Goal: Navigation & Orientation: Find specific page/section

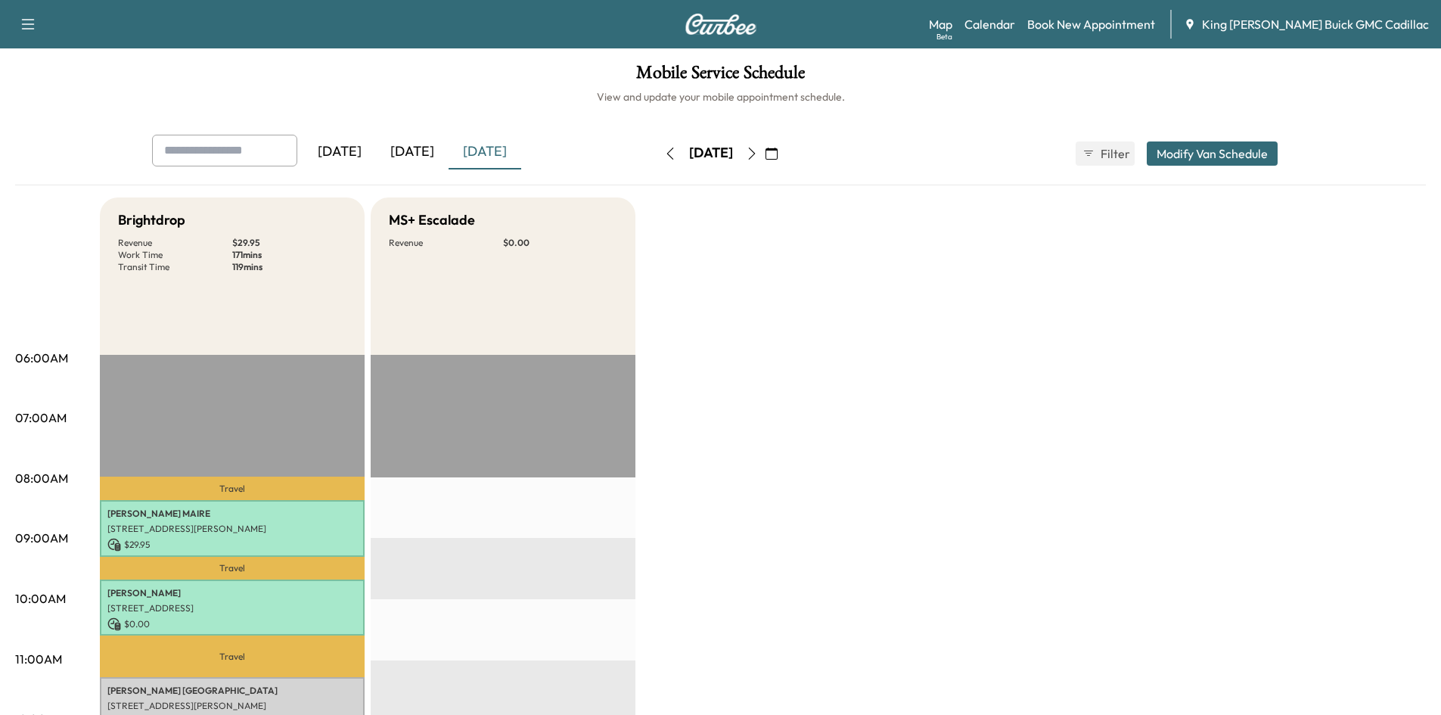
scroll to position [151, 0]
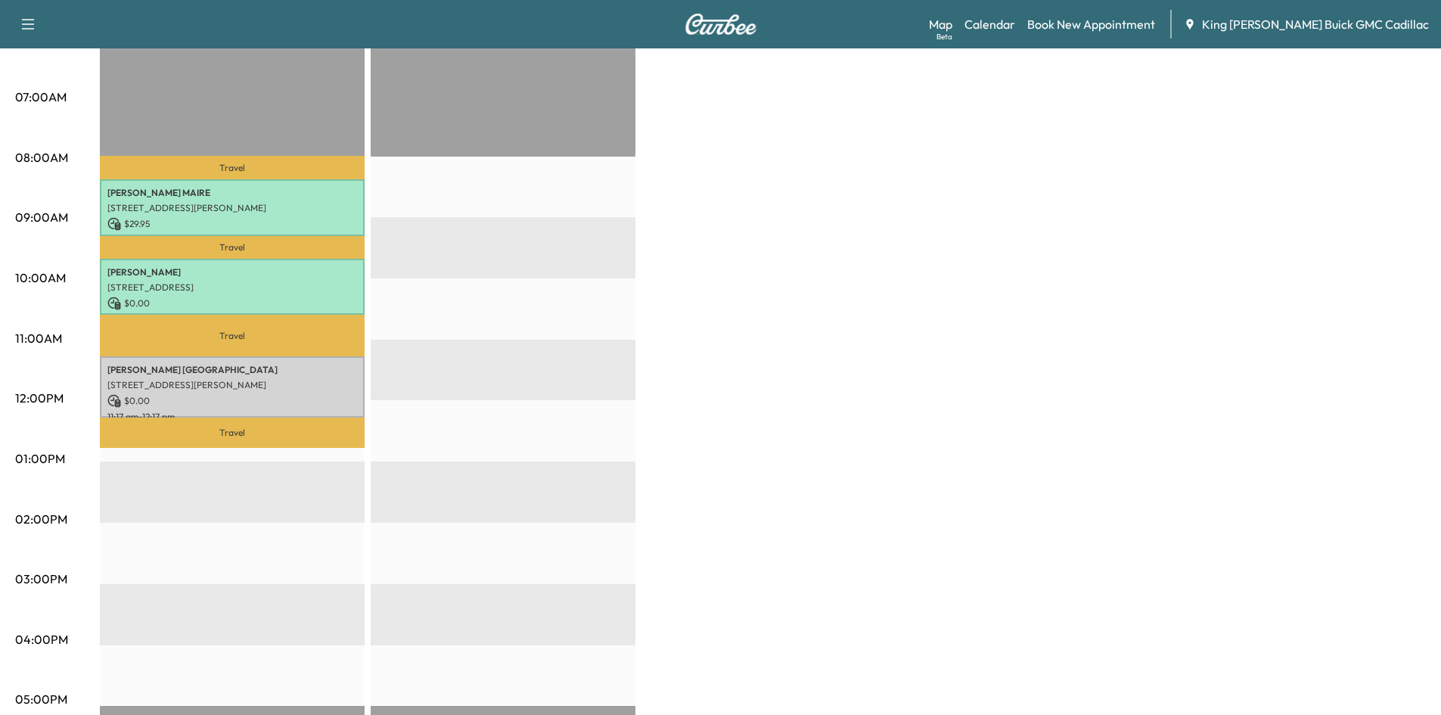
scroll to position [254, 0]
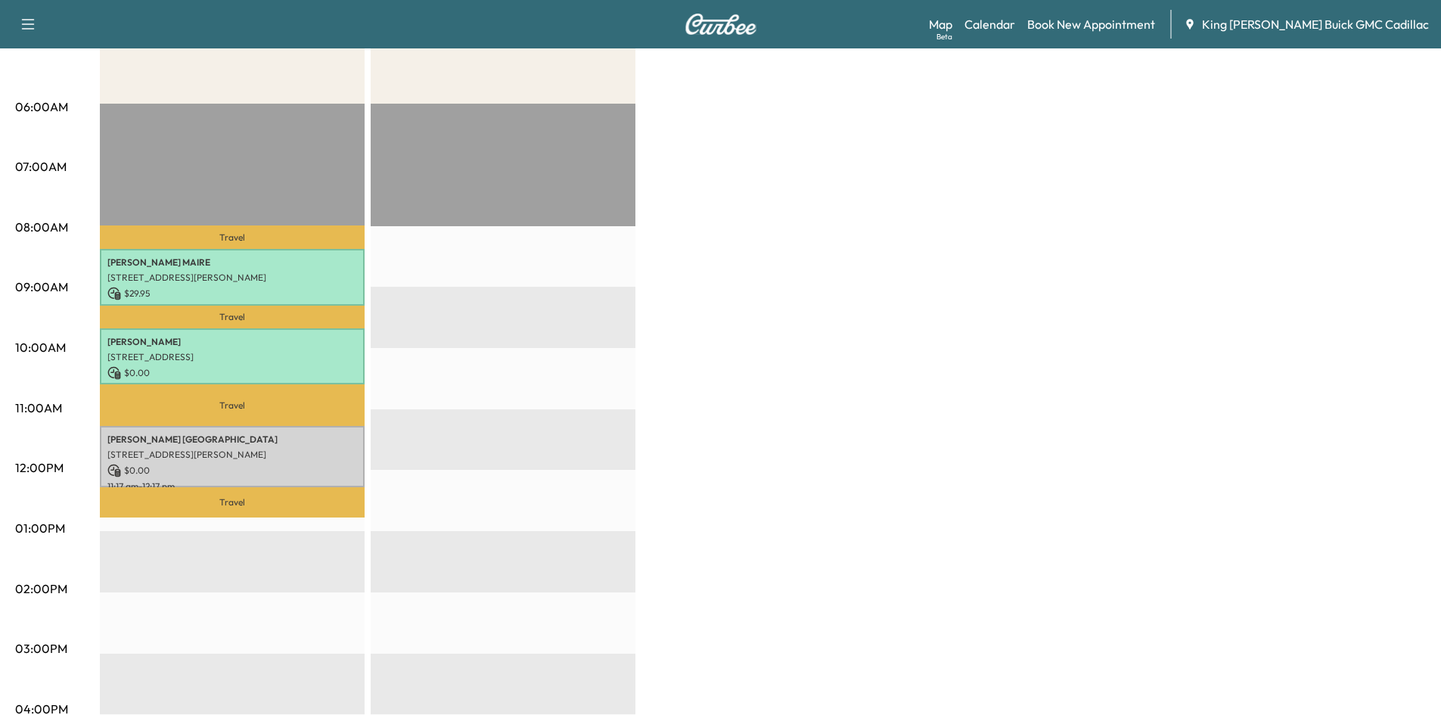
scroll to position [303, 0]
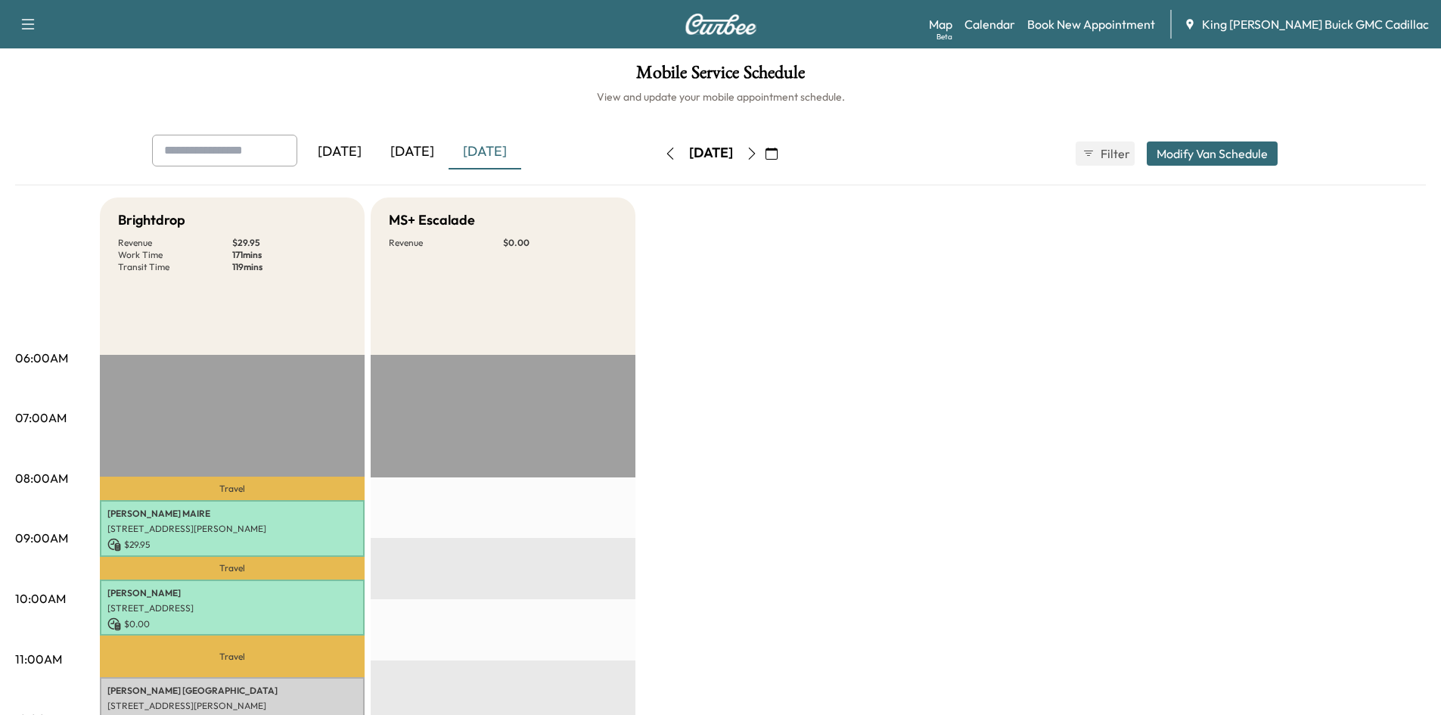
click at [758, 152] on icon "button" at bounding box center [752, 153] width 12 height 12
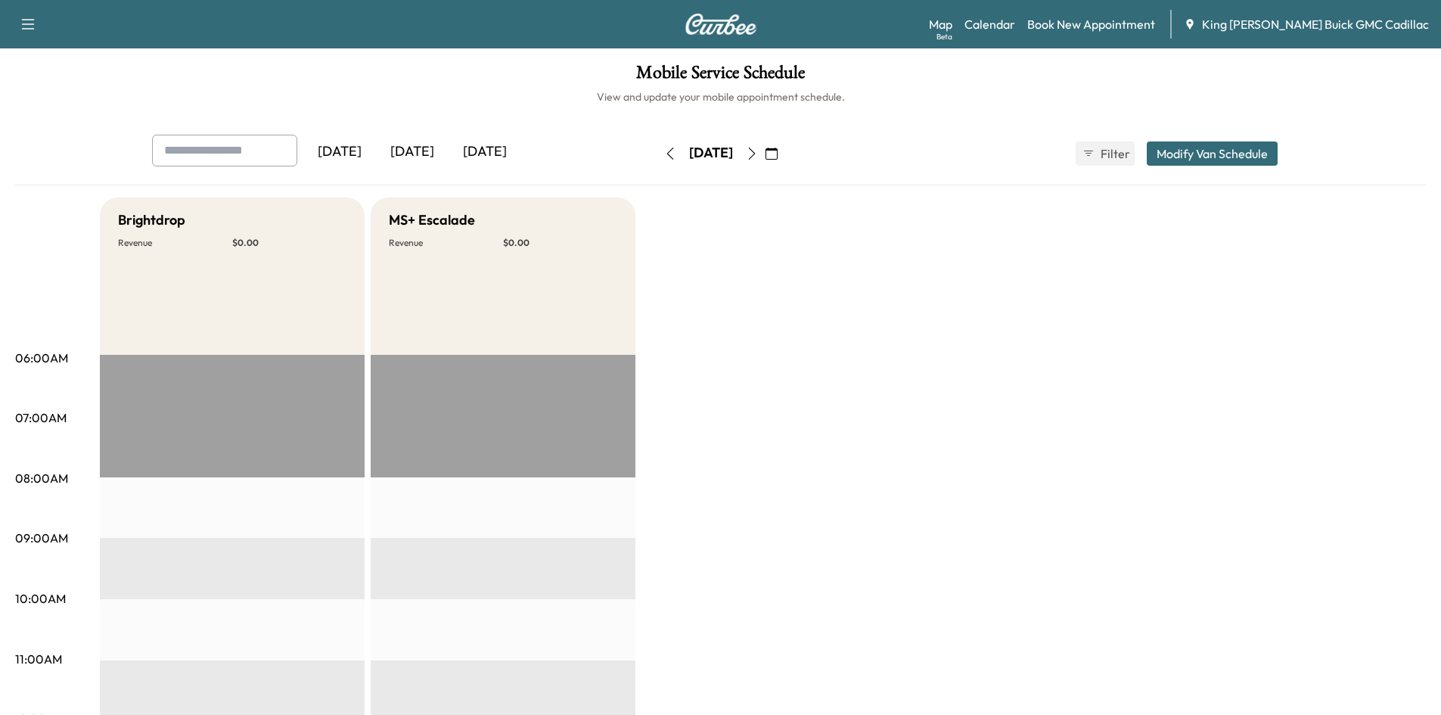
click at [664, 155] on icon "button" at bounding box center [670, 153] width 12 height 12
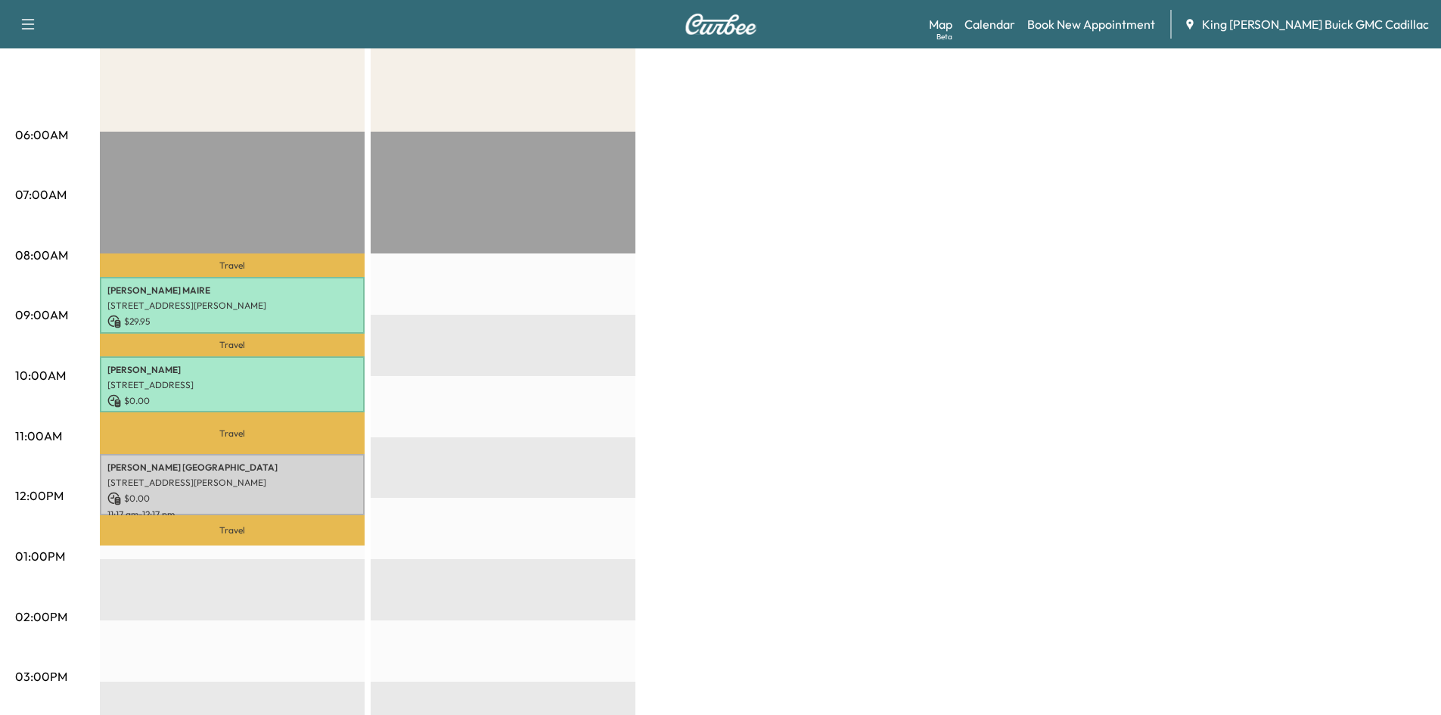
scroll to position [227, 0]
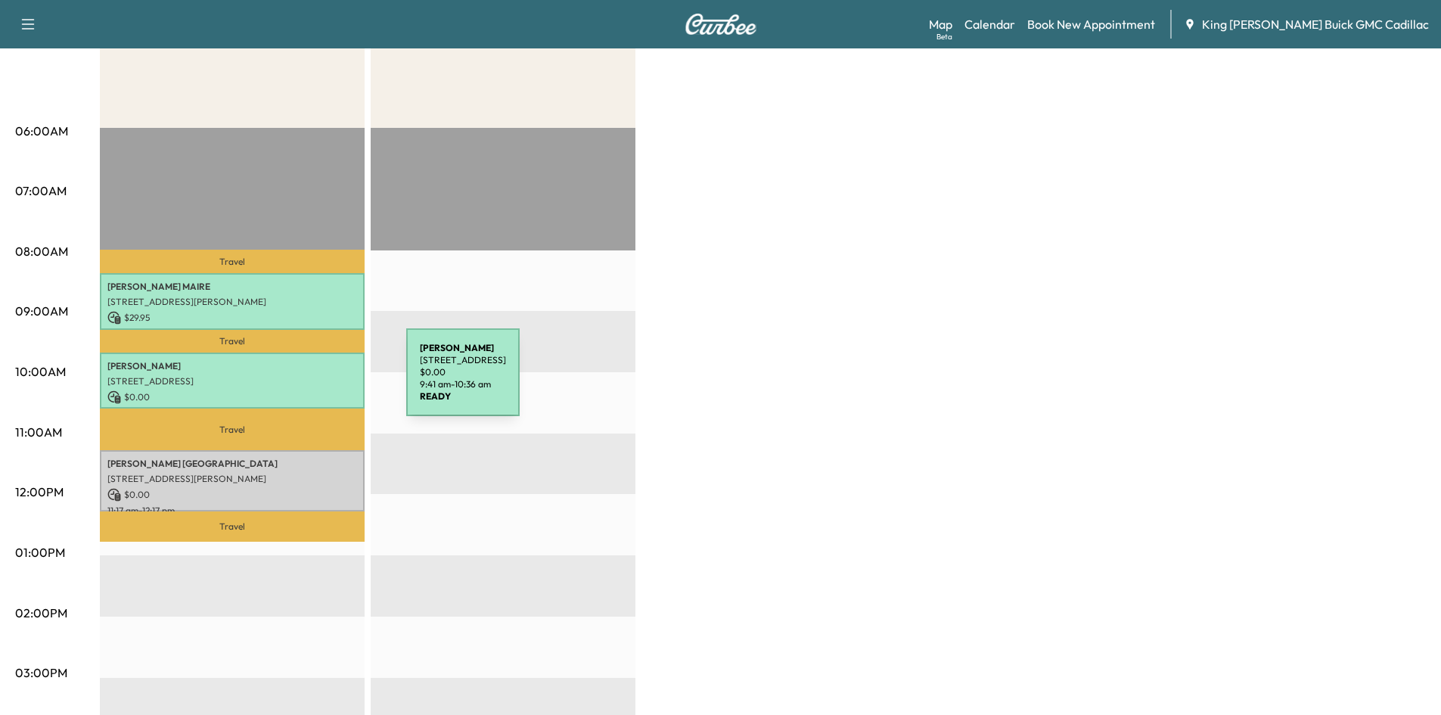
click at [293, 381] on p "[STREET_ADDRESS]" at bounding box center [232, 381] width 250 height 12
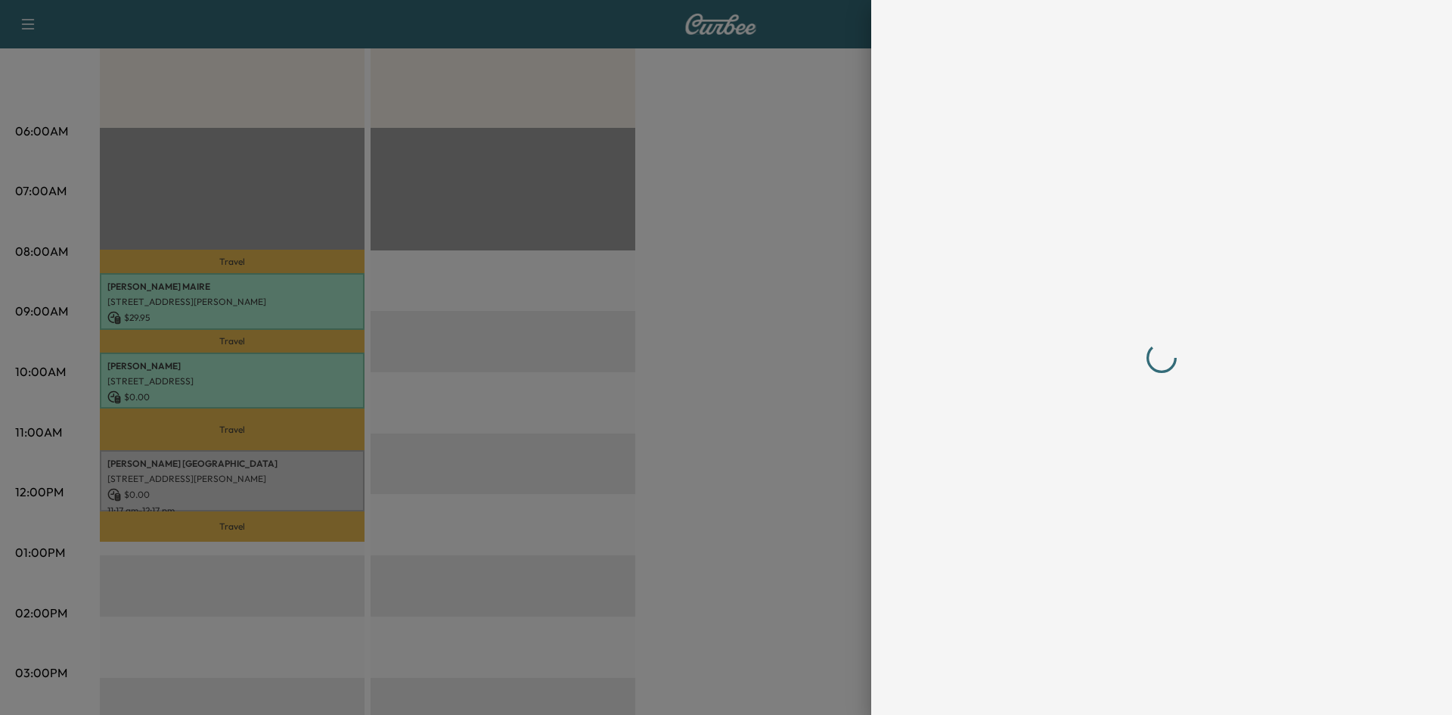
click at [293, 381] on div at bounding box center [726, 357] width 1452 height 715
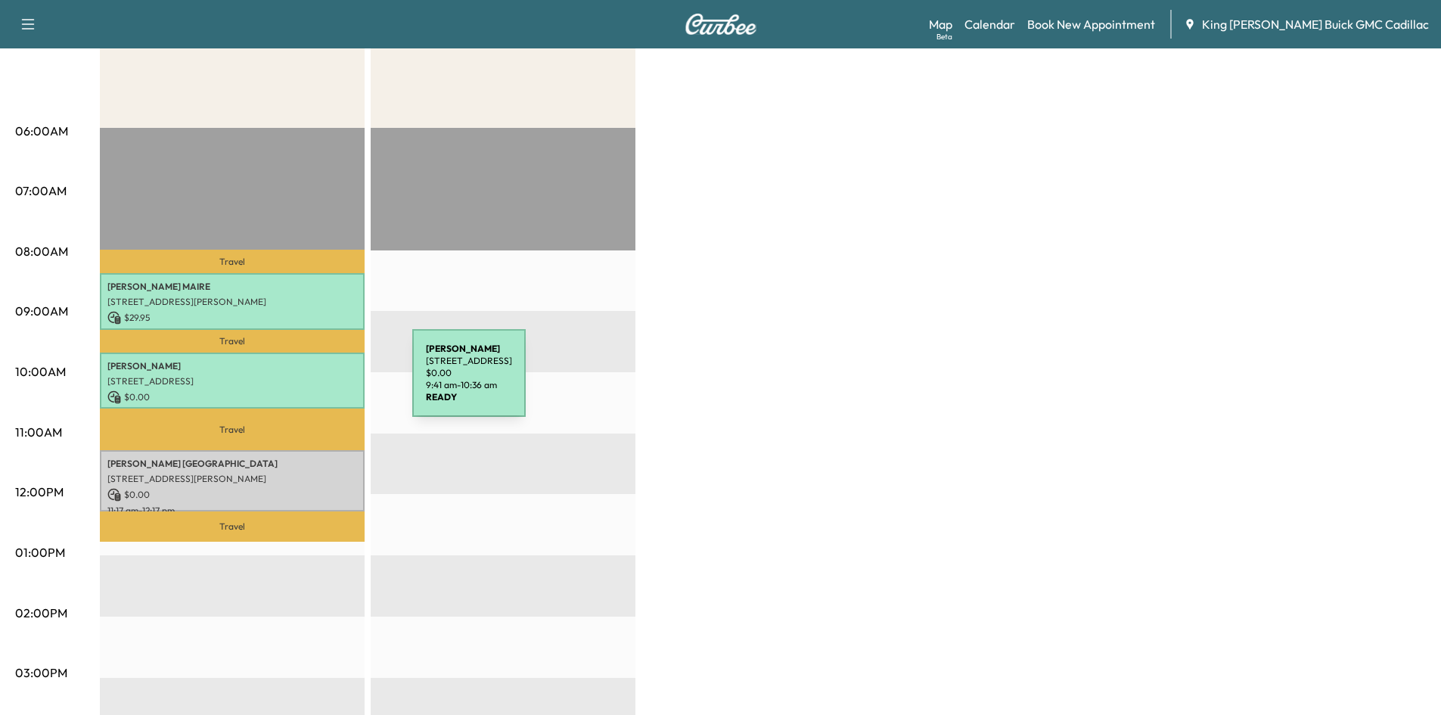
click at [299, 382] on p "[STREET_ADDRESS]" at bounding box center [232, 381] width 250 height 12
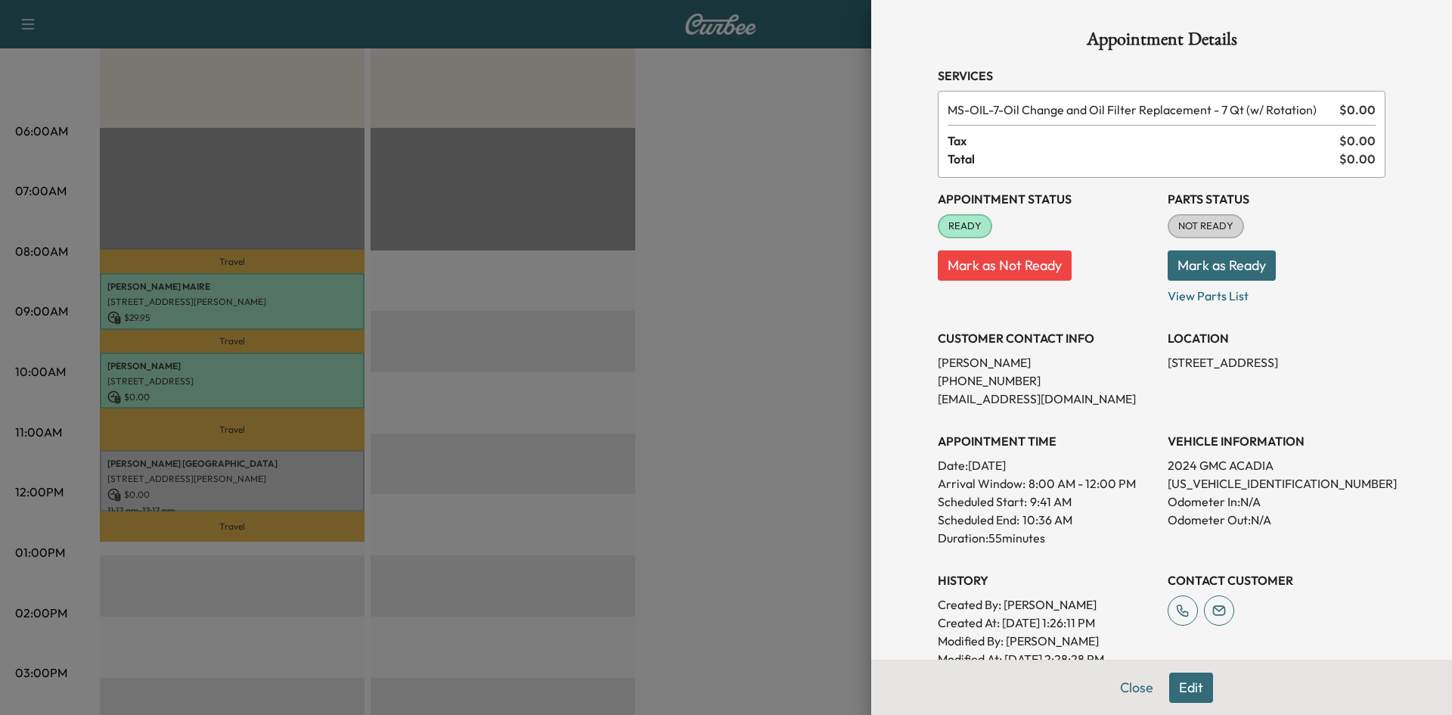
click at [790, 154] on div at bounding box center [726, 357] width 1452 height 715
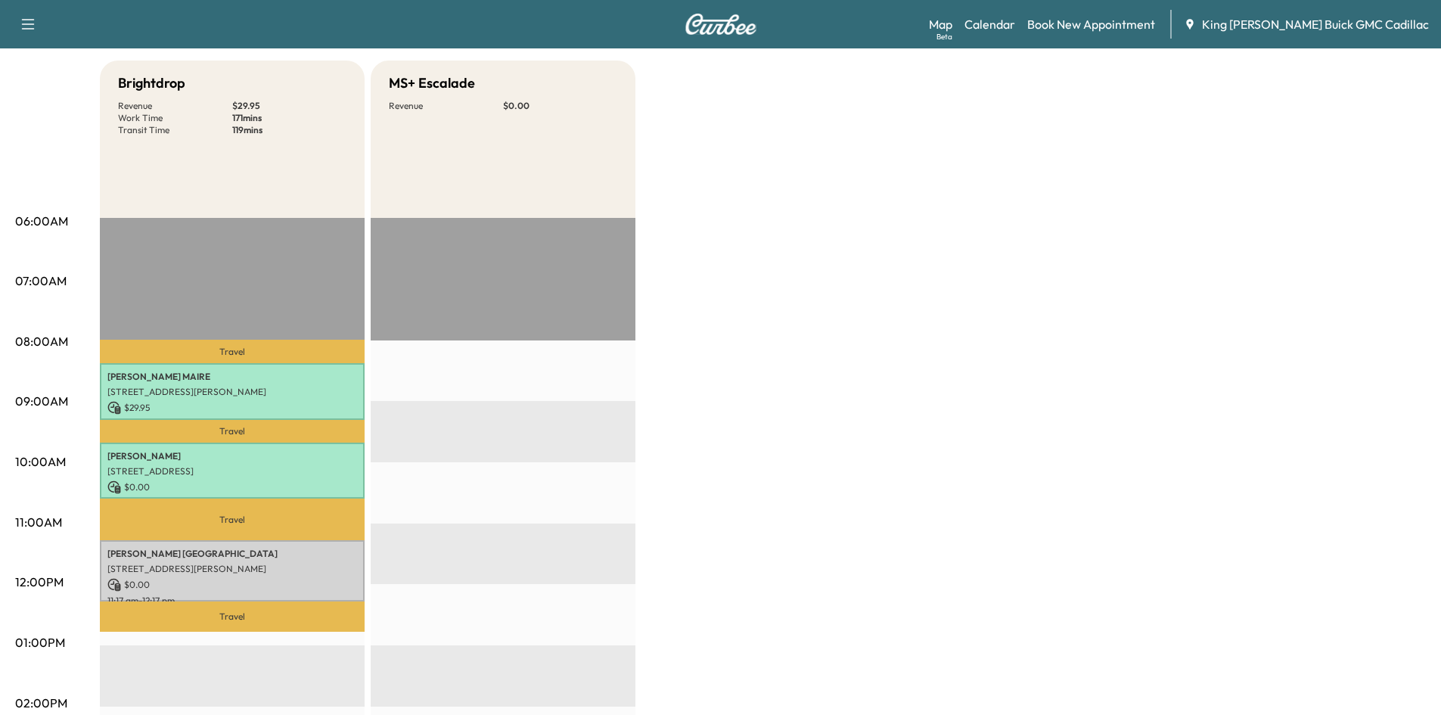
scroll to position [151, 0]
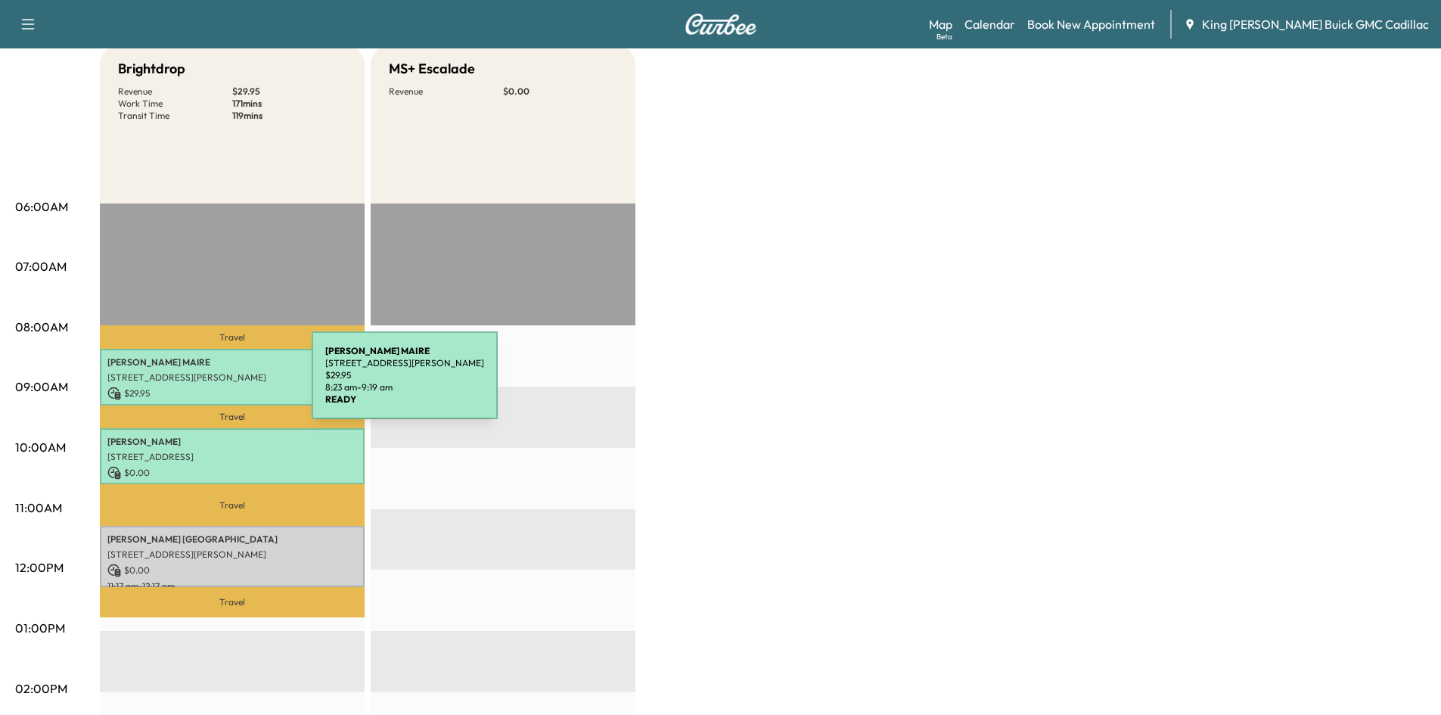
click at [198, 386] on p "$ 29.95" at bounding box center [232, 393] width 250 height 14
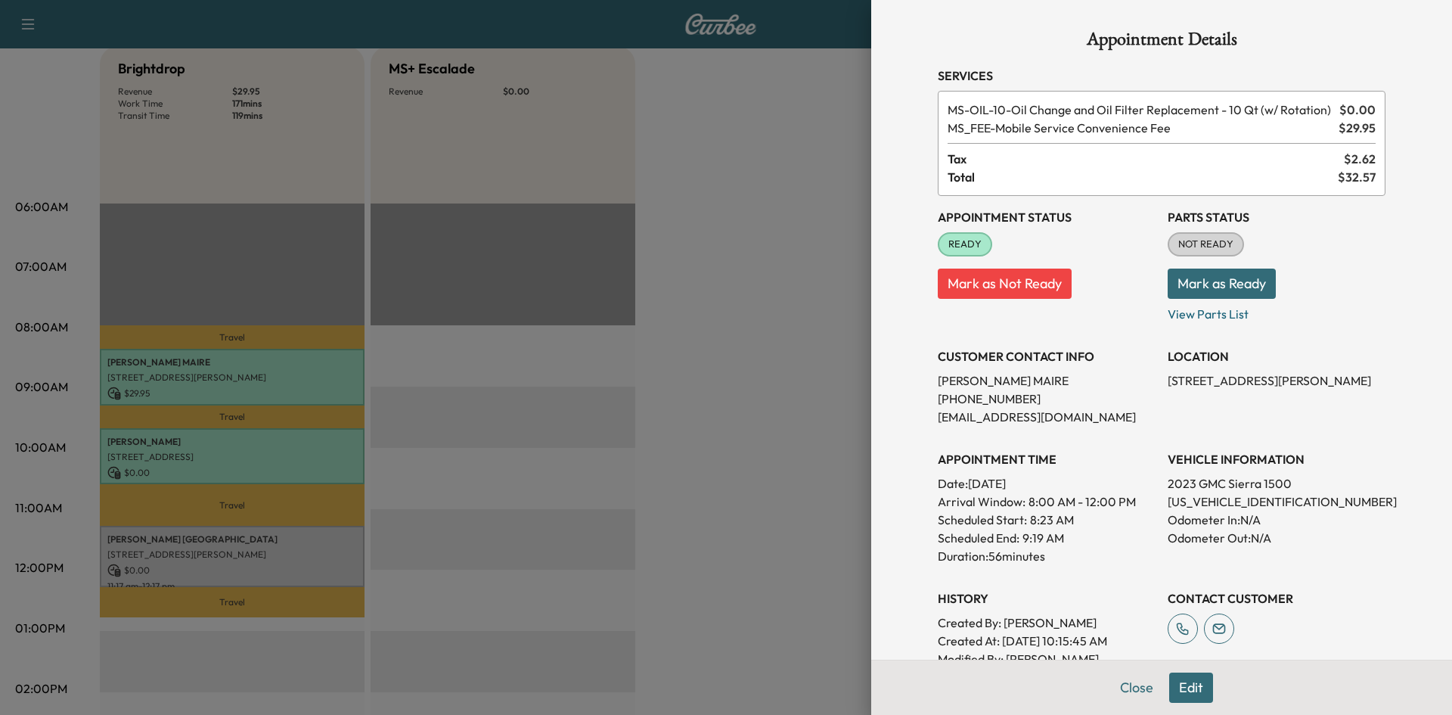
click at [707, 191] on div at bounding box center [726, 357] width 1452 height 715
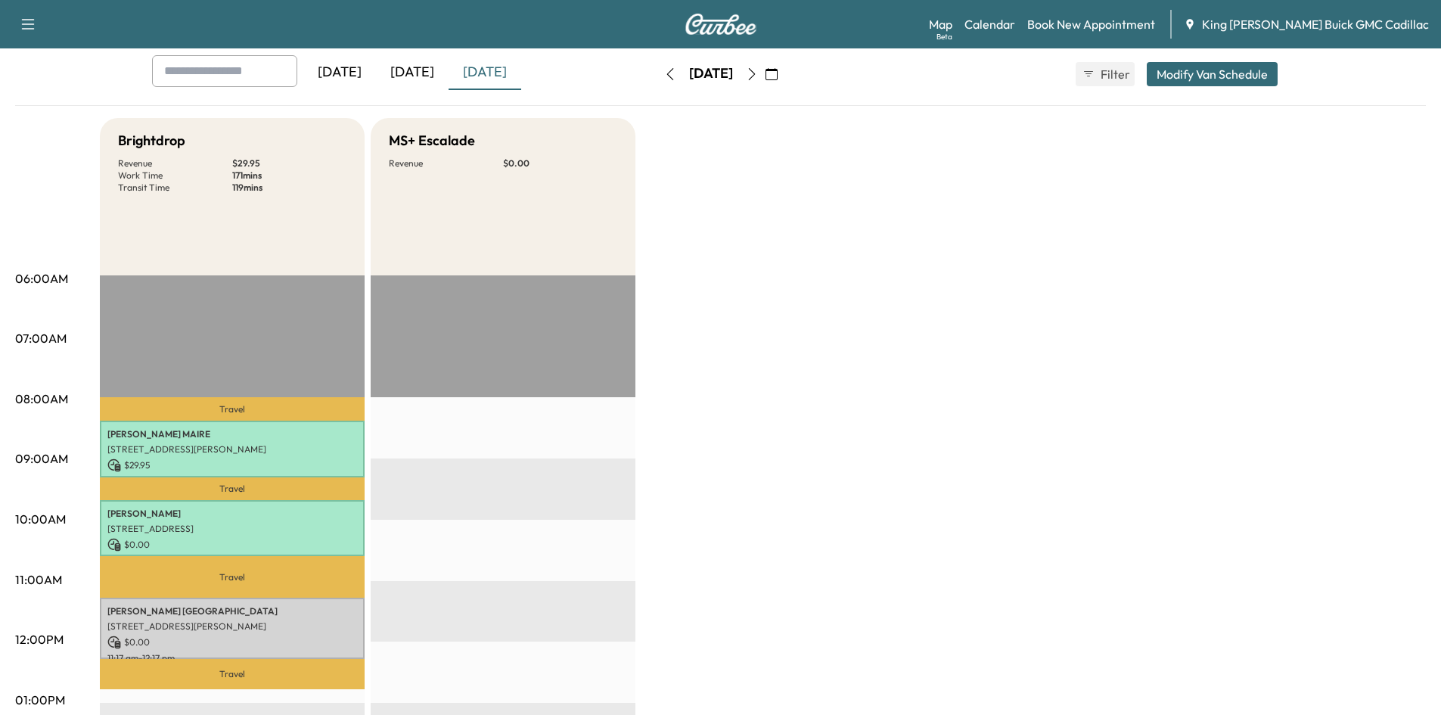
scroll to position [0, 0]
